Goal: Navigation & Orientation: Find specific page/section

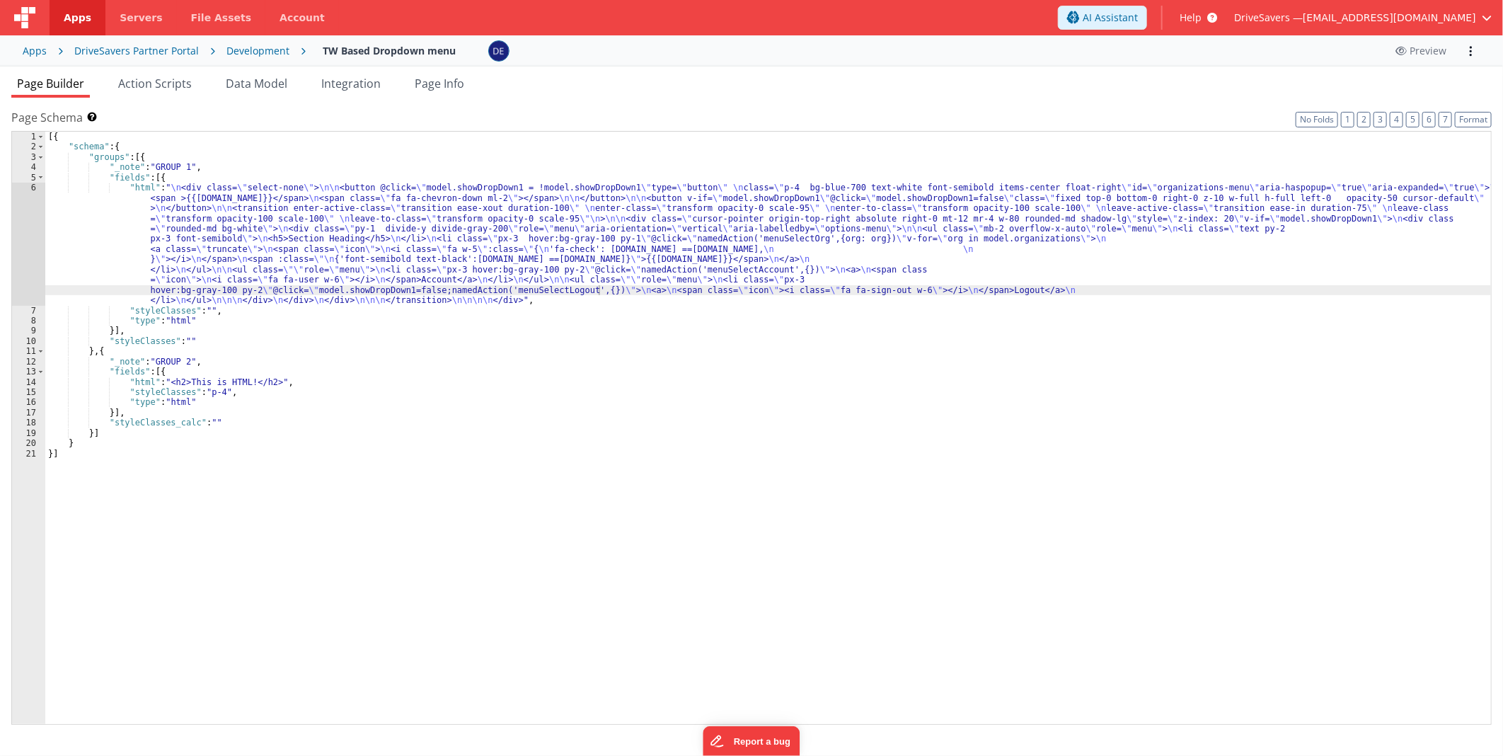
click at [118, 50] on div "DriveSavers Partner Portal" at bounding box center [136, 51] width 125 height 14
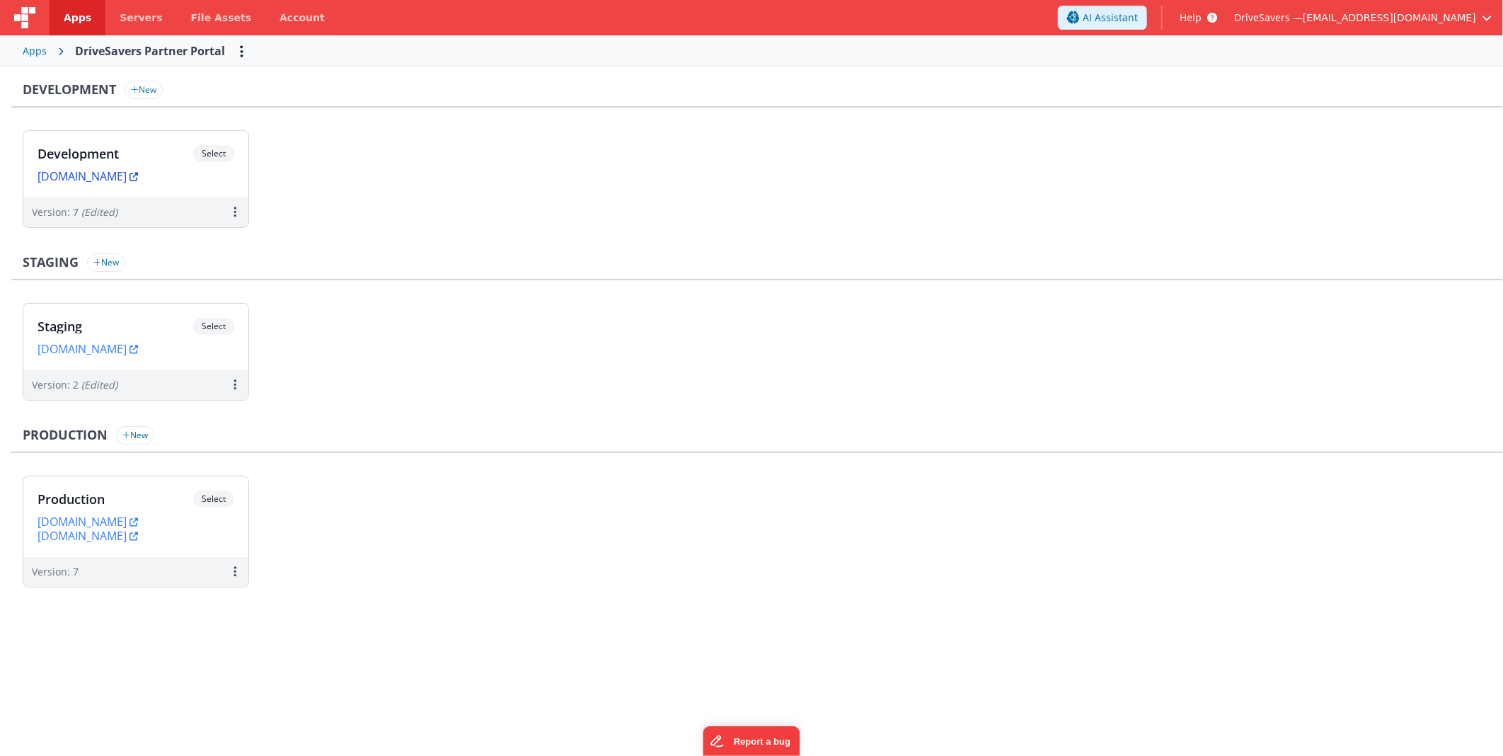
click at [138, 174] on link "[DOMAIN_NAME]" at bounding box center [88, 176] width 101 height 14
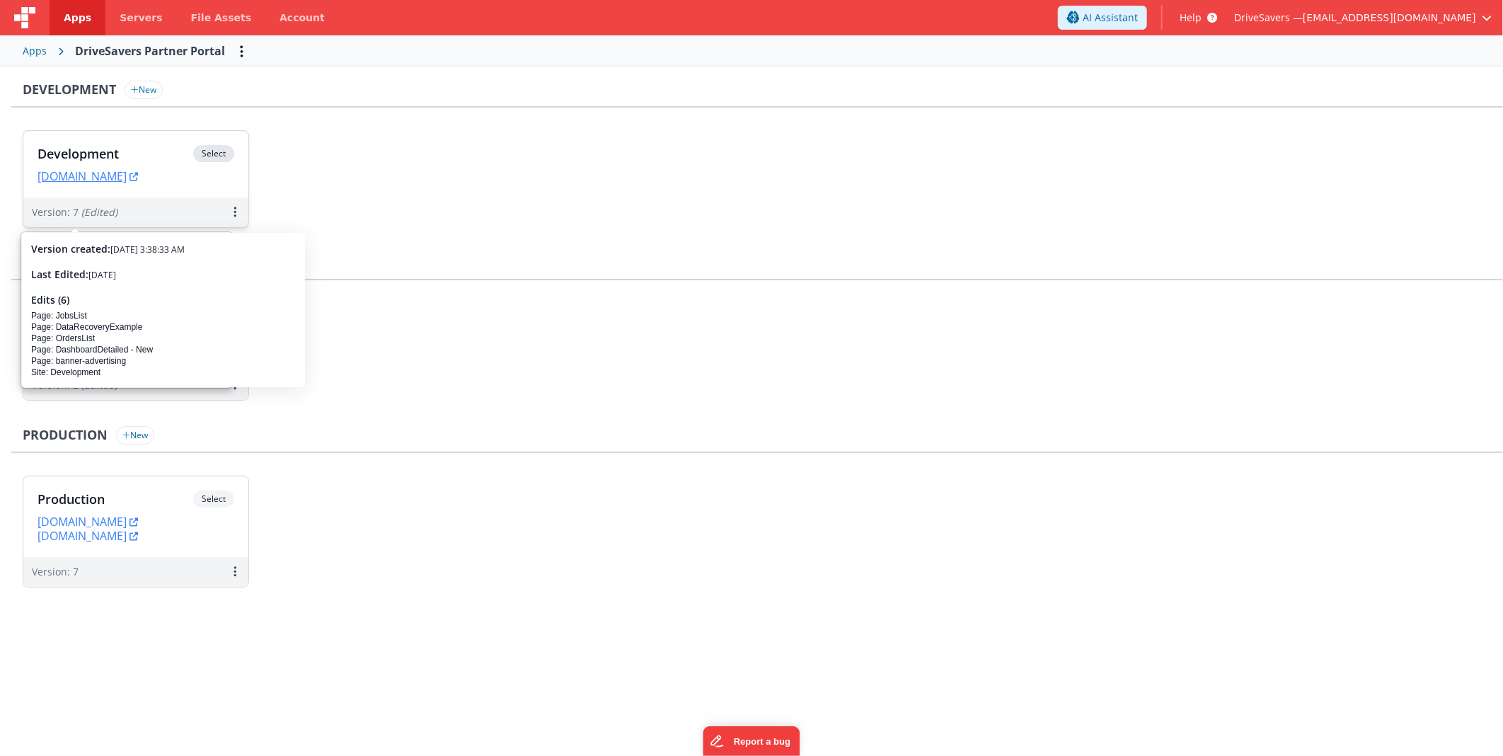
click at [125, 154] on h3 "Development" at bounding box center [116, 154] width 156 height 14
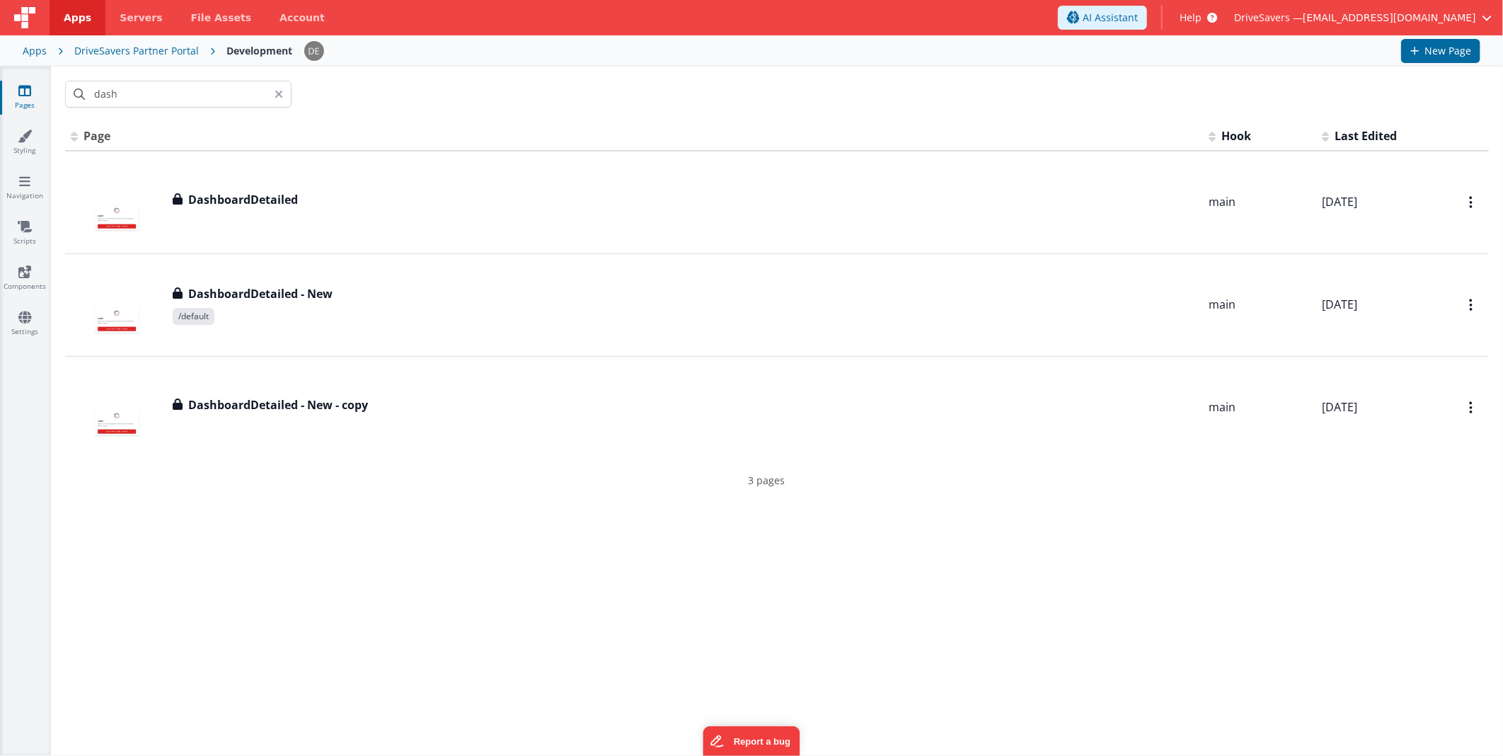
click at [277, 88] on icon at bounding box center [279, 93] width 8 height 11
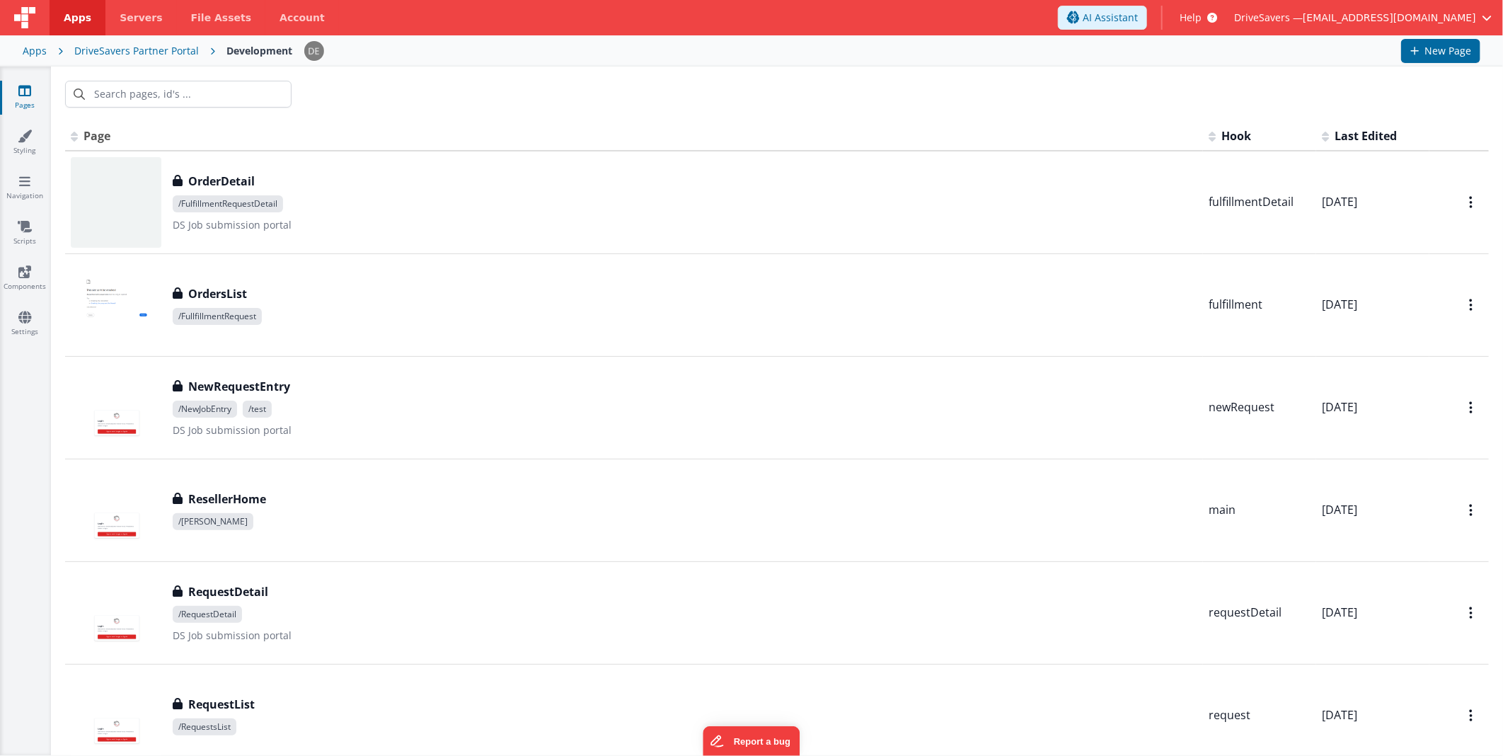
click at [419, 98] on div at bounding box center [777, 94] width 1452 height 55
click at [142, 50] on div "DriveSavers Partner Portal" at bounding box center [136, 51] width 125 height 14
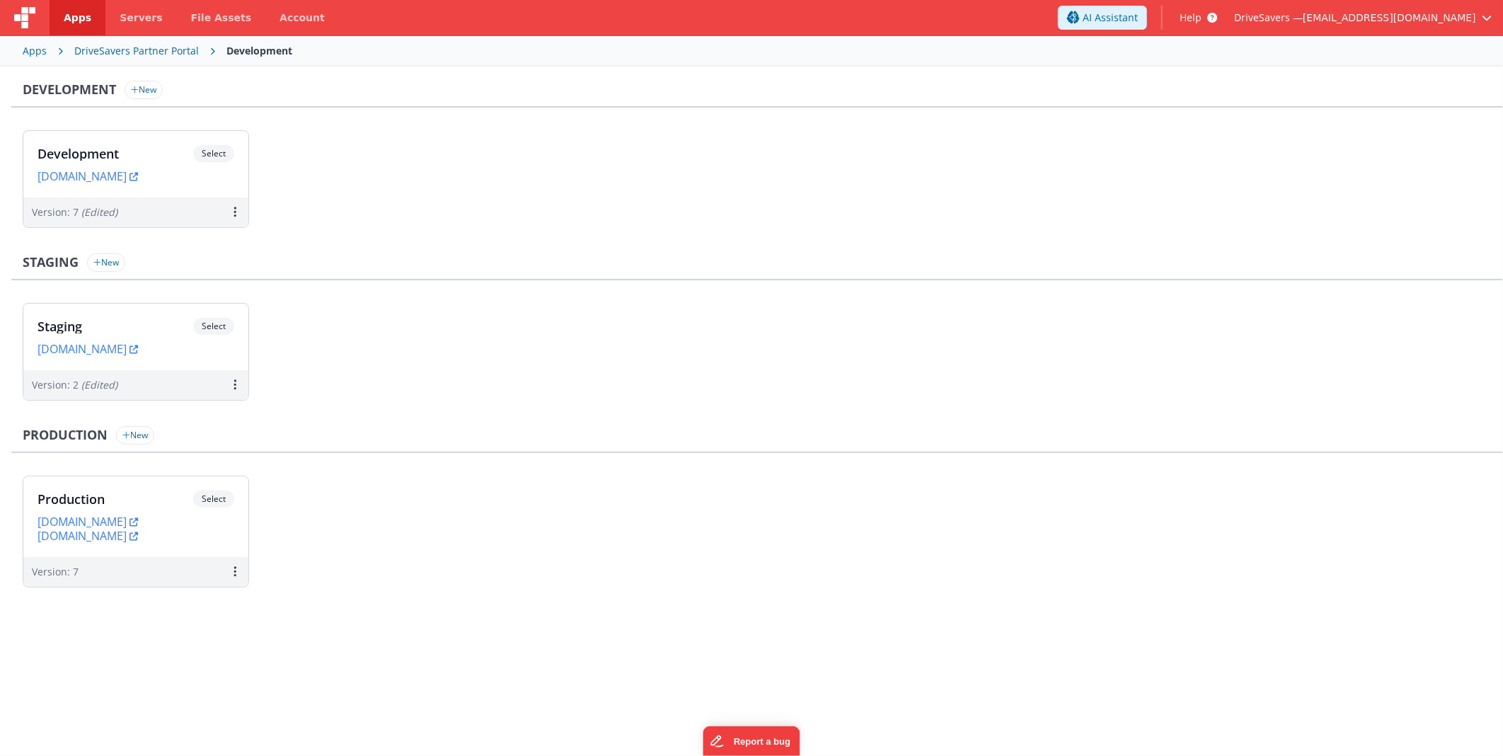
click at [37, 51] on div "Apps" at bounding box center [35, 51] width 24 height 14
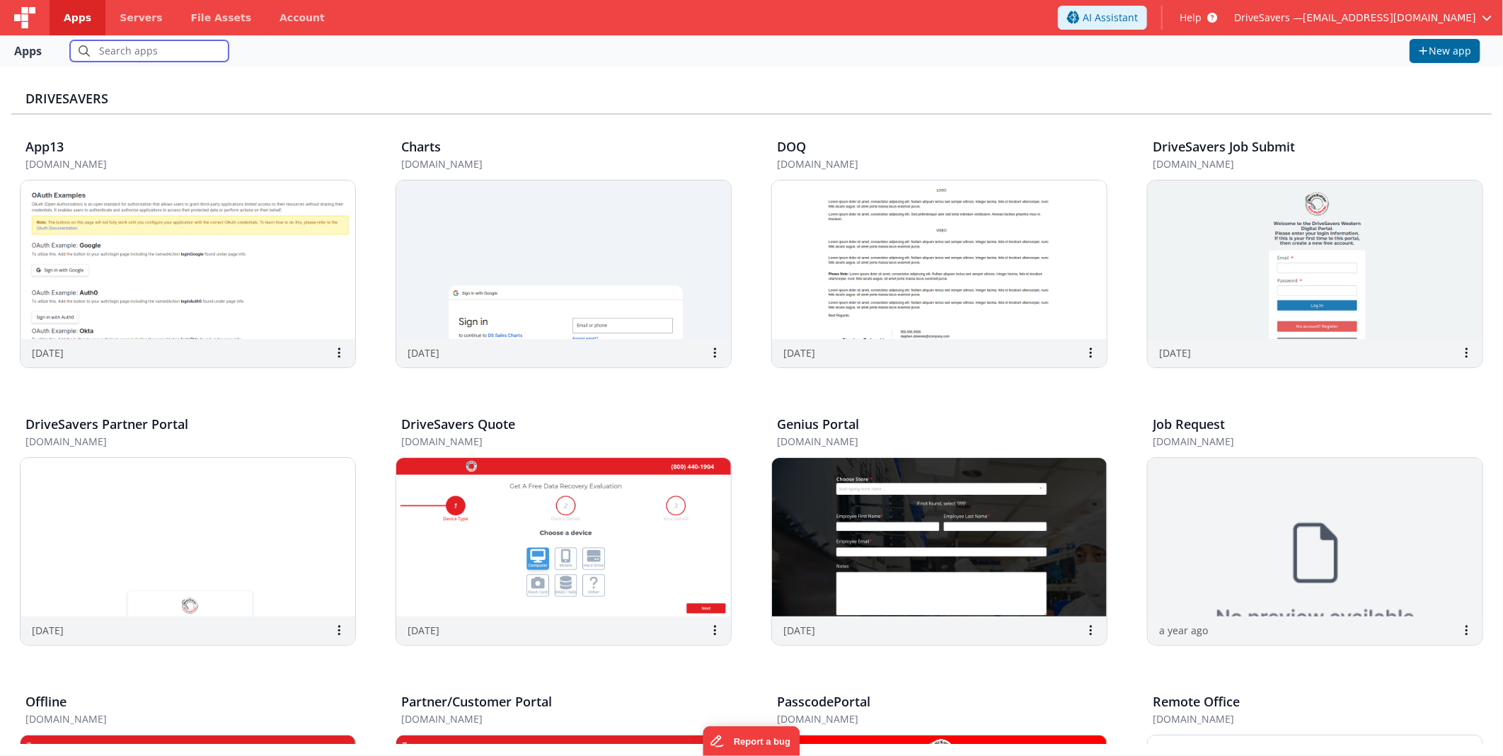
click at [128, 50] on input "text" at bounding box center [149, 50] width 159 height 21
click at [466, 89] on div "DriveSavers" at bounding box center [751, 96] width 1481 height 37
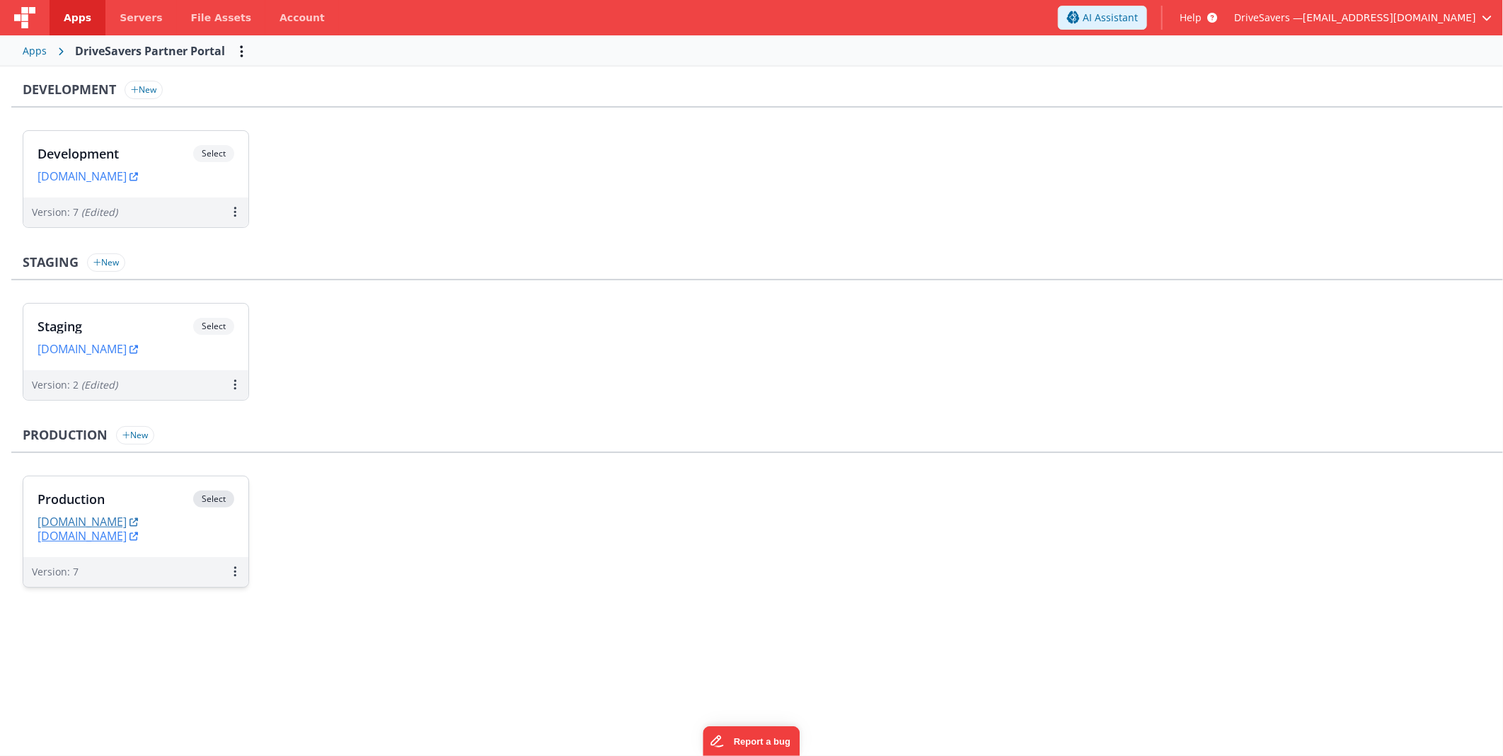
click at [138, 293] on link "[DOMAIN_NAME]" at bounding box center [88, 522] width 101 height 14
